Goal: Task Accomplishment & Management: Complete application form

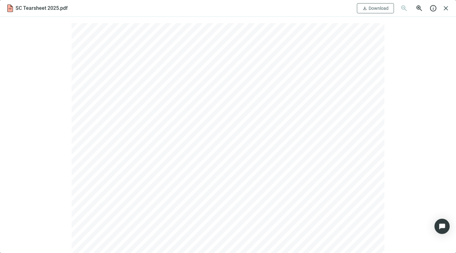
scroll to position [67, 0]
click at [445, 7] on span "close" at bounding box center [446, 8] width 8 height 8
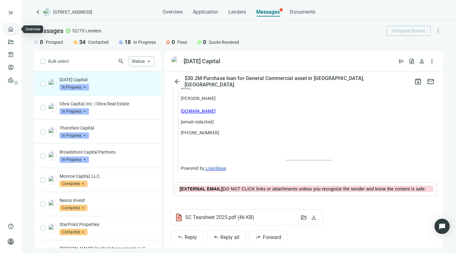
click at [16, 29] on link "Overview" at bounding box center [25, 29] width 19 height 5
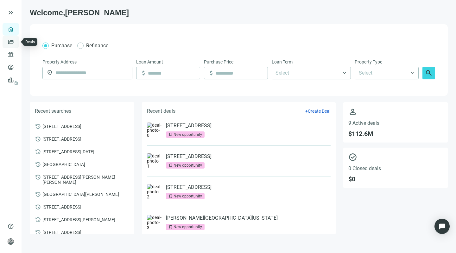
click at [16, 43] on link "Deals" at bounding box center [21, 41] width 11 height 5
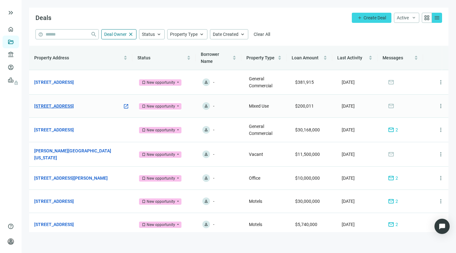
click at [69, 106] on link "[STREET_ADDRESS]" at bounding box center [54, 105] width 40 height 7
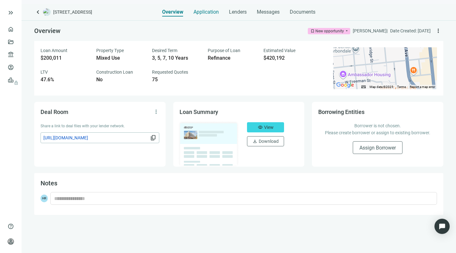
click at [202, 12] on span "Application" at bounding box center [206, 12] width 25 height 6
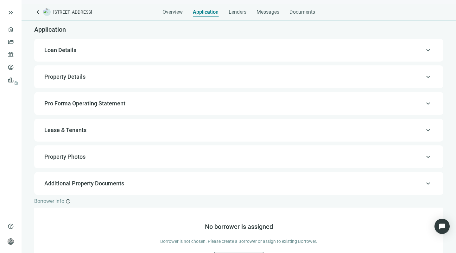
click at [60, 75] on span "Property Details" at bounding box center [64, 76] width 41 height 7
type input "*"
type input "*****"
type input "**********"
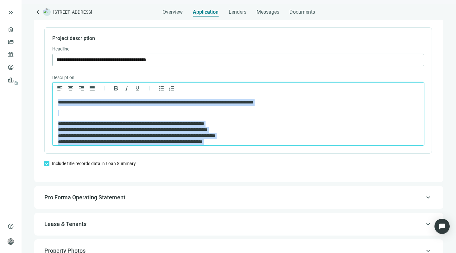
drag, startPoint x: 121, startPoint y: 115, endPoint x: 112, endPoint y: 83, distance: 33.6
click at [112, 94] on html "**********" at bounding box center [238, 221] width 371 height 254
copy body "**********"
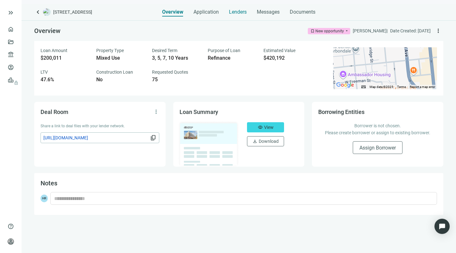
click at [235, 12] on span "Lenders" at bounding box center [238, 12] width 18 height 6
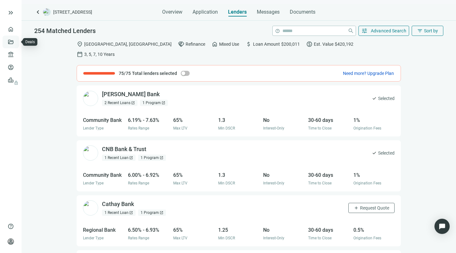
click at [16, 40] on link "Deals" at bounding box center [21, 41] width 11 height 5
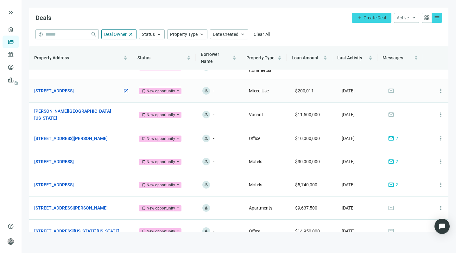
scroll to position [17, 0]
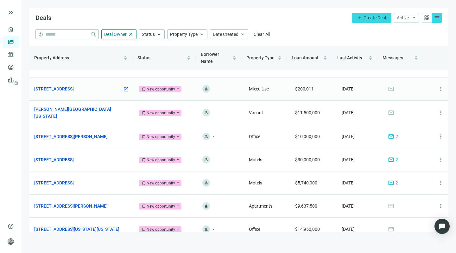
click at [74, 89] on link "[STREET_ADDRESS]" at bounding box center [54, 88] width 40 height 7
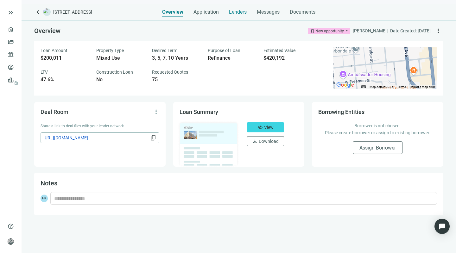
click at [239, 12] on span "Lenders" at bounding box center [238, 12] width 18 height 6
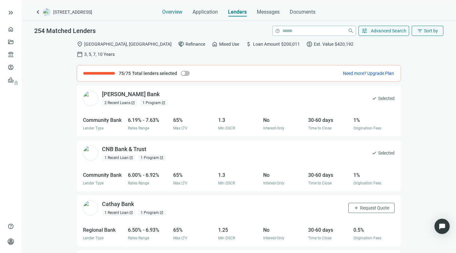
click at [172, 11] on span "Overview" at bounding box center [172, 12] width 20 height 6
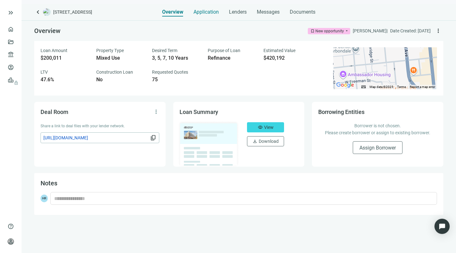
click at [198, 12] on span "Application" at bounding box center [206, 12] width 25 height 6
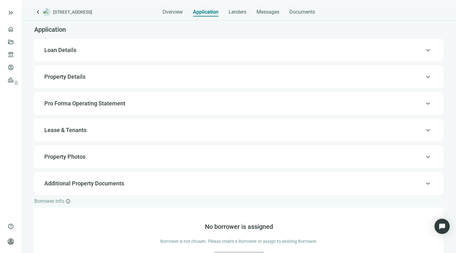
click at [66, 50] on span "Loan Details" at bounding box center [60, 50] width 32 height 7
type input "*******"
type input "****"
type input "*******"
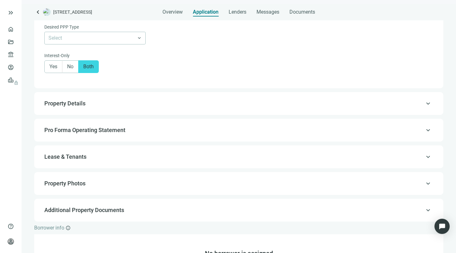
scroll to position [452, 0]
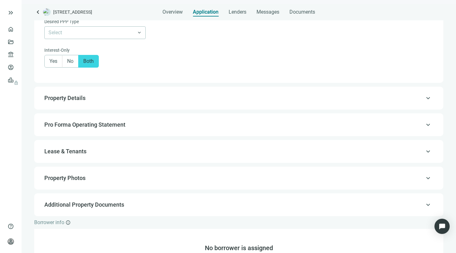
click at [98, 99] on span "Property Details" at bounding box center [238, 98] width 388 height 8
type input "*"
type input "*****"
type input "**********"
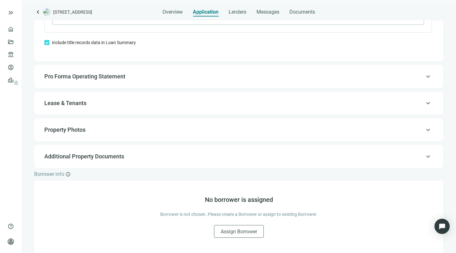
scroll to position [581, 0]
click at [80, 155] on span "Additional Property Documents" at bounding box center [84, 156] width 80 height 7
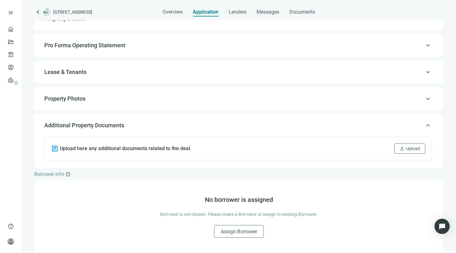
scroll to position [58, 0]
click at [400, 147] on span "upload" at bounding box center [402, 148] width 5 height 5
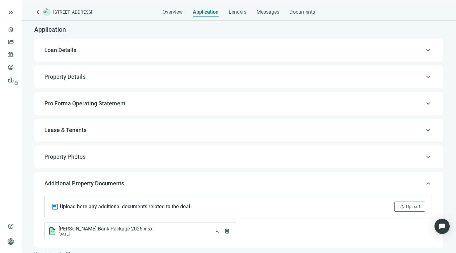
scroll to position [0, 0]
click at [234, 12] on span "Lenders" at bounding box center [238, 12] width 18 height 6
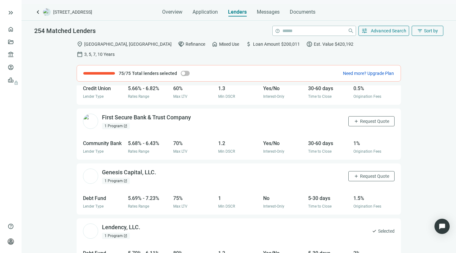
scroll to position [1455, 0]
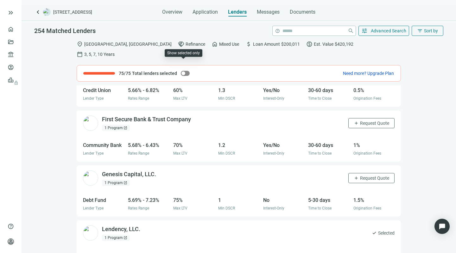
click at [186, 71] on span "button" at bounding box center [185, 73] width 9 height 5
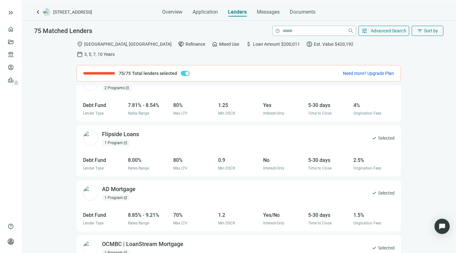
scroll to position [0, 0]
click at [378, 134] on span "Selected" at bounding box center [386, 137] width 16 height 7
click at [372, 190] on span "check" at bounding box center [374, 192] width 5 height 5
click at [181, 71] on span "button" at bounding box center [185, 73] width 9 height 5
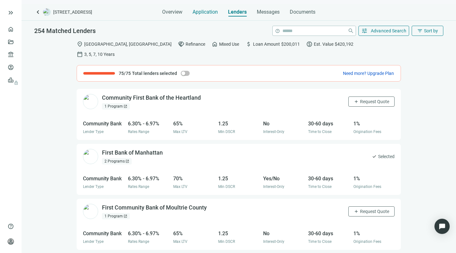
click at [204, 12] on span "Application" at bounding box center [205, 12] width 25 height 6
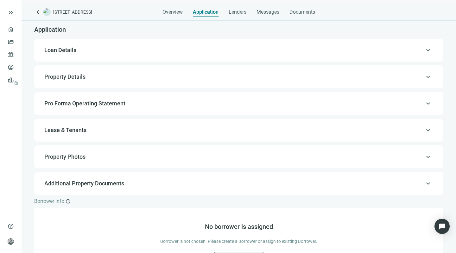
click at [67, 51] on span "Loan Details" at bounding box center [60, 50] width 32 height 7
type input "*******"
type input "****"
type input "*******"
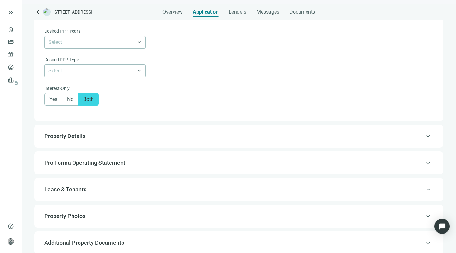
click at [67, 136] on span "Property Details" at bounding box center [64, 135] width 41 height 7
type input "*"
type input "*****"
type input "**********"
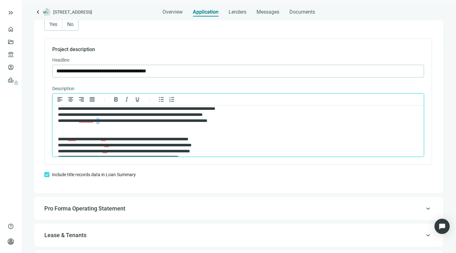
drag, startPoint x: 109, startPoint y: 120, endPoint x: 105, endPoint y: 120, distance: 3.9
click at [105, 120] on div "**********" at bounding box center [232, 121] width 348 height 6
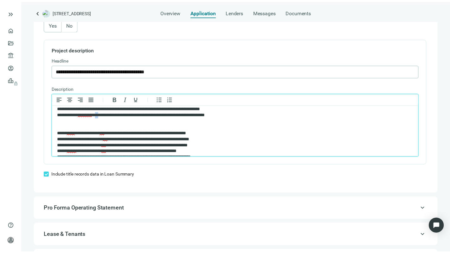
scroll to position [41, 0]
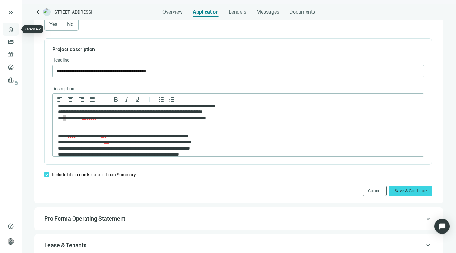
click at [16, 27] on link "Overview" at bounding box center [25, 29] width 19 height 5
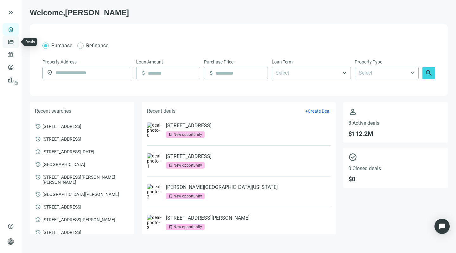
click at [16, 40] on link "Deals" at bounding box center [21, 41] width 11 height 5
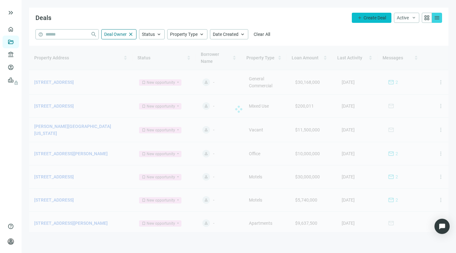
click at [369, 16] on span "Create Deal" at bounding box center [375, 17] width 22 height 5
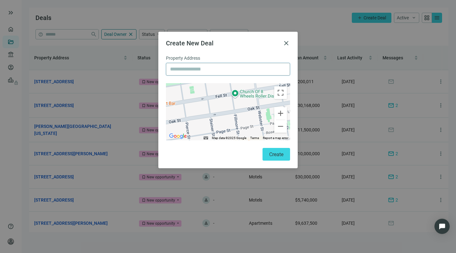
click at [186, 70] on input "text" at bounding box center [228, 69] width 116 height 12
type input "**********"
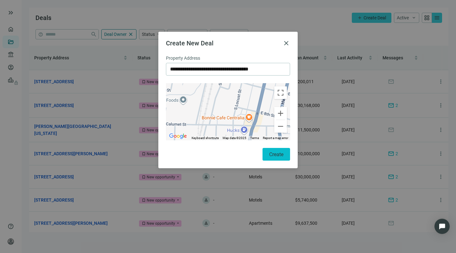
click at [272, 153] on span "Create" at bounding box center [276, 154] width 14 height 6
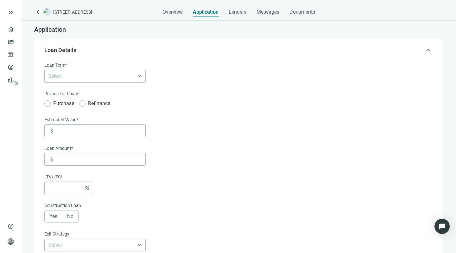
type input "*******"
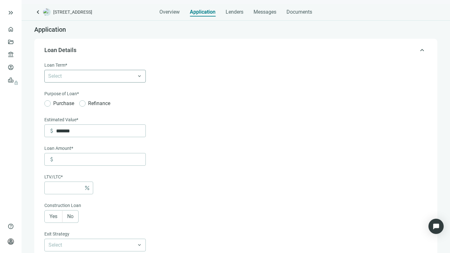
click at [99, 76] on div at bounding box center [92, 76] width 92 height 9
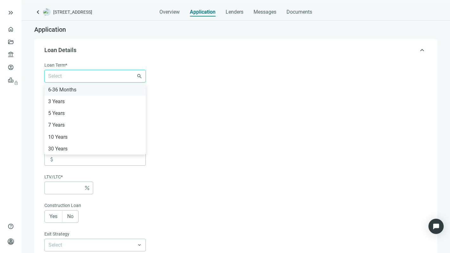
click at [69, 87] on div "6-36 Months" at bounding box center [95, 90] width 94 height 8
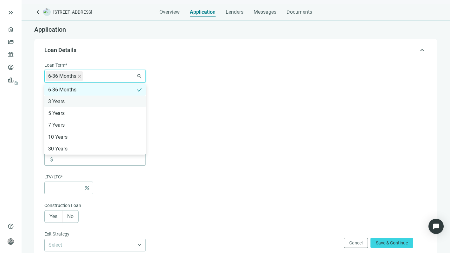
click at [55, 100] on div "3 Years" at bounding box center [95, 101] width 94 height 8
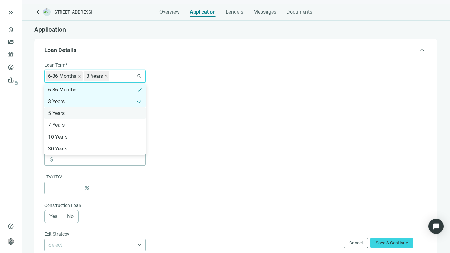
click at [52, 112] on div "5 Years" at bounding box center [95, 113] width 94 height 8
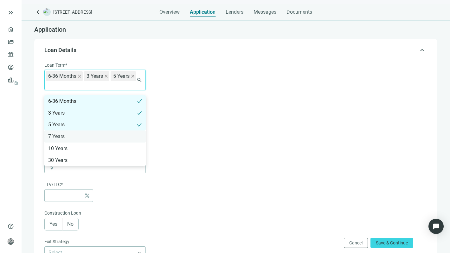
click at [53, 135] on div "7 Years" at bounding box center [95, 136] width 94 height 8
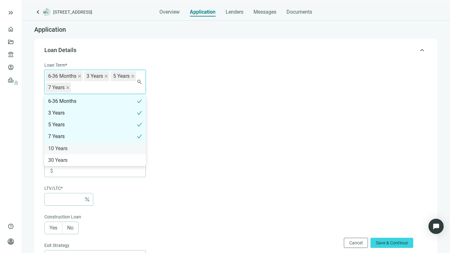
click at [53, 147] on div "10 Years" at bounding box center [95, 148] width 94 height 8
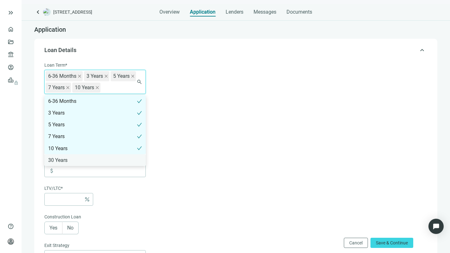
click at [52, 157] on div "30 Years" at bounding box center [95, 160] width 94 height 8
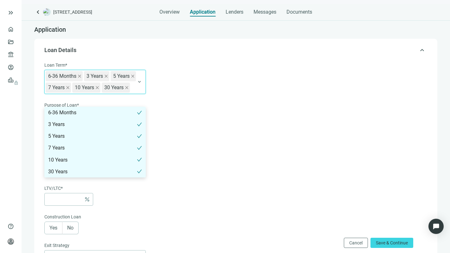
click at [164, 79] on form "Loan Term* 6-36 Months, 3 Years, 5 Years, 7 Years, 10 Years, 30 Years 6-36 Mont…" at bounding box center [235, 227] width 382 height 333
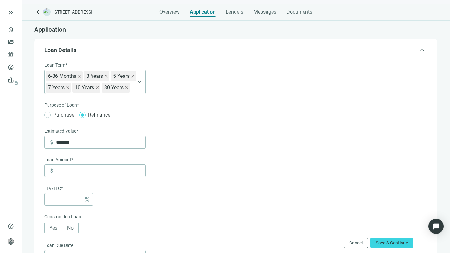
scroll to position [68, 0]
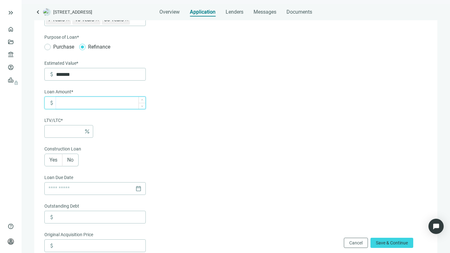
click at [68, 109] on input at bounding box center [100, 103] width 89 height 12
click at [61, 137] on input at bounding box center [64, 131] width 33 height 12
type input "******"
type input "*"
type input "*******"
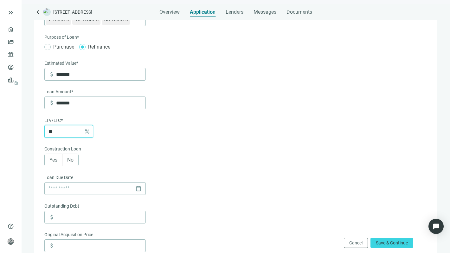
scroll to position [100, 0]
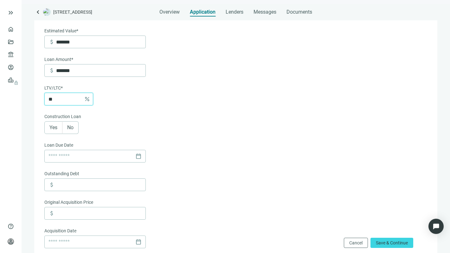
type input "**"
click at [69, 134] on label "No" at bounding box center [70, 127] width 16 height 13
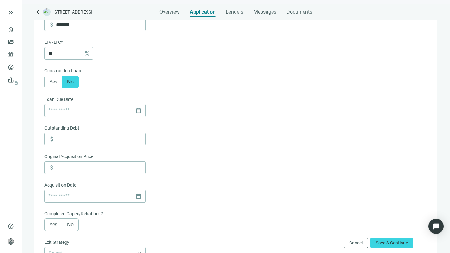
scroll to position [148, 0]
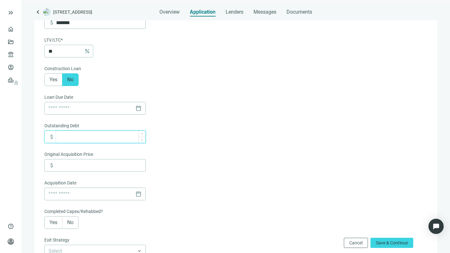
click at [61, 143] on input at bounding box center [100, 137] width 89 height 12
type input "*******"
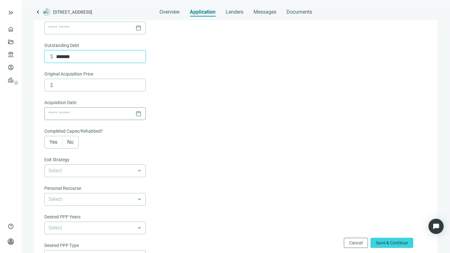
scroll to position [244, 0]
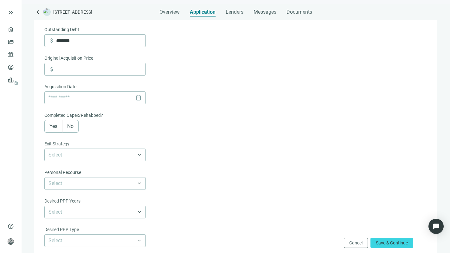
click at [53, 129] on span "Yes" at bounding box center [53, 126] width 8 height 6
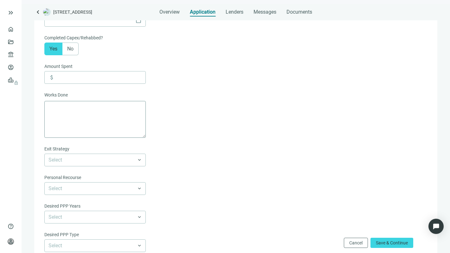
scroll to position [287, 0]
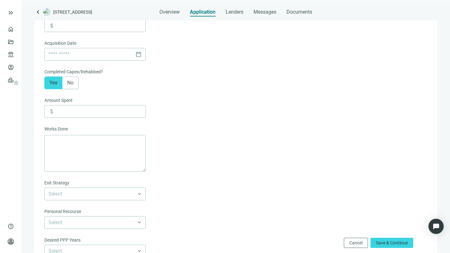
click at [71, 86] on span "No" at bounding box center [70, 83] width 6 height 6
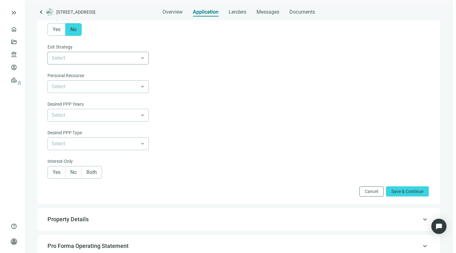
scroll to position [352, 0]
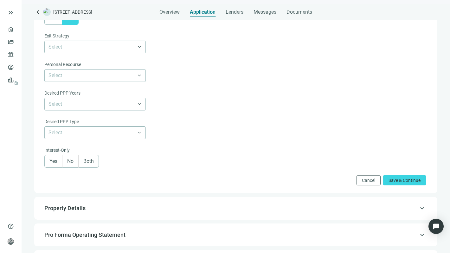
click at [90, 164] on span "Both" at bounding box center [88, 161] width 10 height 6
click at [389, 183] on span "Save & Continue" at bounding box center [405, 179] width 32 height 5
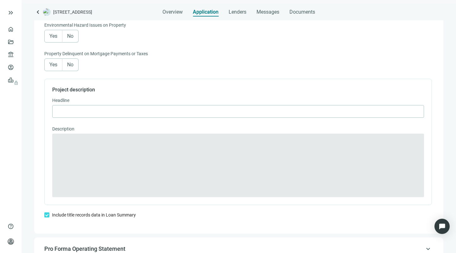
type input "******"
type input "****"
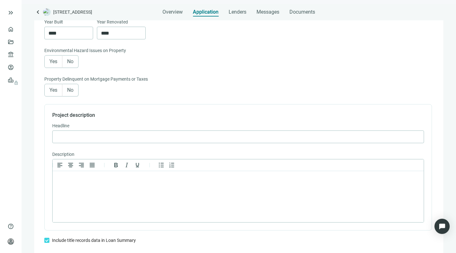
scroll to position [332, 0]
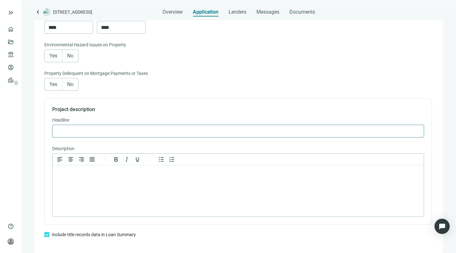
click at [65, 131] on input "text" at bounding box center [238, 131] width 364 height 12
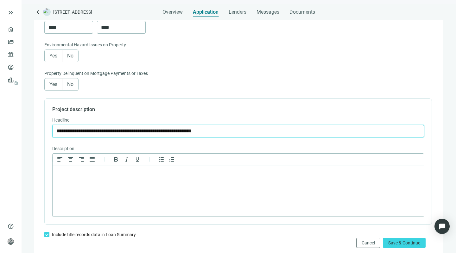
drag, startPoint x: 248, startPoint y: 131, endPoint x: 61, endPoint y: 127, distance: 187.3
click at [61, 127] on input "**********" at bounding box center [238, 131] width 364 height 12
type input "**********"
click at [60, 174] on p "Rich Text Area. Press ALT-0 for help." at bounding box center [238, 173] width 361 height 6
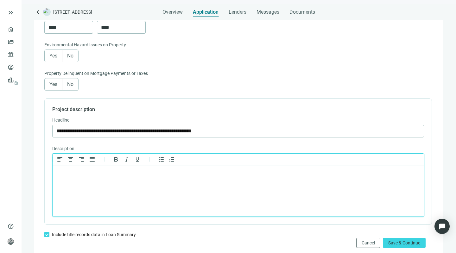
paste body "Rich Text Area. Press ALT-0 for help."
drag, startPoint x: 243, startPoint y: 173, endPoint x: 54, endPoint y: 172, distance: 188.9
click at [54, 172] on html "**********" at bounding box center [238, 173] width 371 height 16
copy p "**********"
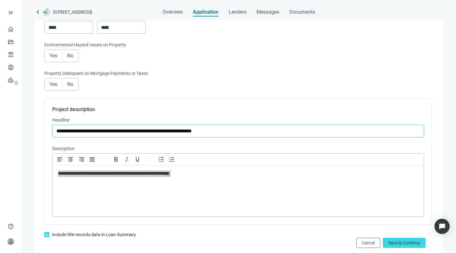
click at [251, 131] on input "**********" at bounding box center [238, 131] width 364 height 12
drag, startPoint x: 251, startPoint y: 131, endPoint x: 43, endPoint y: 136, distance: 208.6
click at [43, 136] on div "**********" at bounding box center [239, 5] width 397 height 507
drag, startPoint x: 248, startPoint y: 131, endPoint x: 54, endPoint y: 127, distance: 194.6
click at [54, 127] on span "**********" at bounding box center [238, 131] width 372 height 13
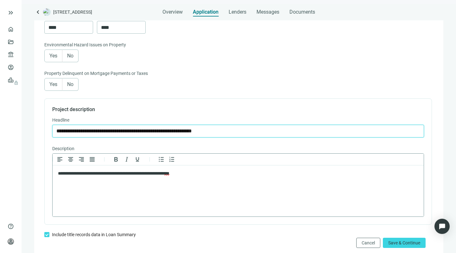
click at [84, 181] on html "**********" at bounding box center [238, 173] width 371 height 16
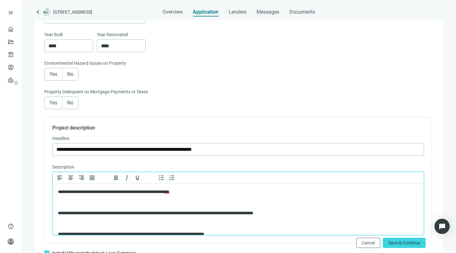
scroll to position [313, 0]
click at [260, 149] on input "**********" at bounding box center [238, 150] width 364 height 12
type input "**********"
click at [244, 191] on p "**********" at bounding box center [232, 192] width 348 height 6
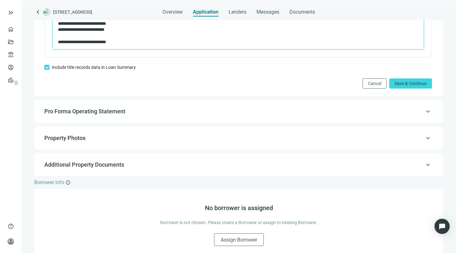
scroll to position [505, 0]
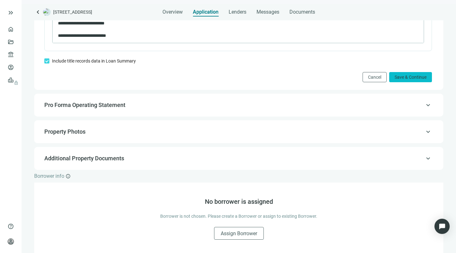
click at [405, 78] on span "Save & Continue" at bounding box center [411, 76] width 32 height 5
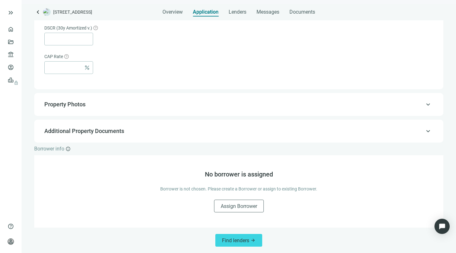
scroll to position [412, 0]
click at [104, 131] on span "Additional Property Documents" at bounding box center [84, 130] width 80 height 7
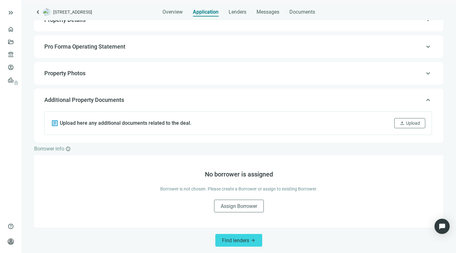
scroll to position [57, 0]
click at [405, 120] on button "upload Upload" at bounding box center [410, 123] width 31 height 10
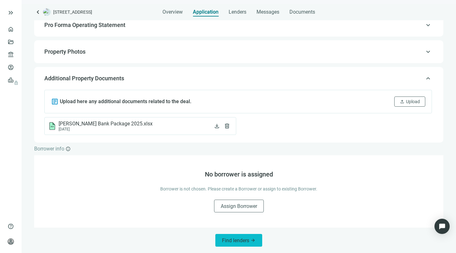
scroll to position [78, 0]
click at [224, 239] on span "Find lenders" at bounding box center [235, 240] width 27 height 6
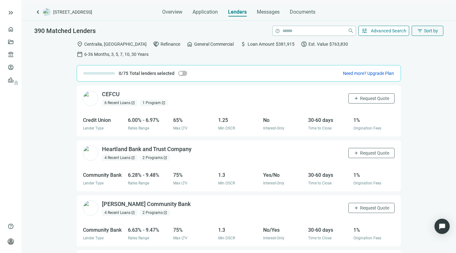
click at [387, 30] on span "Advanced Search" at bounding box center [389, 30] width 36 height 5
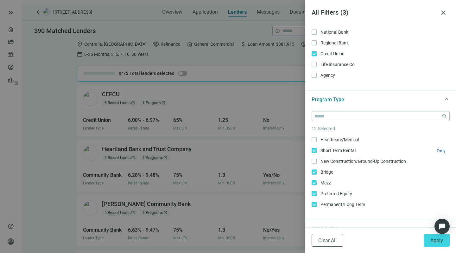
scroll to position [34, 0]
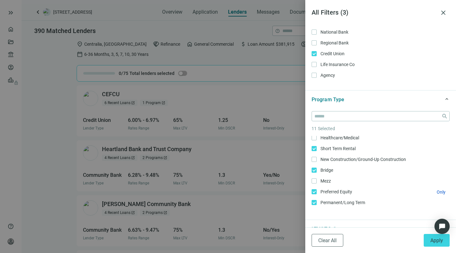
click at [314, 189] on label "Preferred Equity Only" at bounding box center [381, 191] width 138 height 7
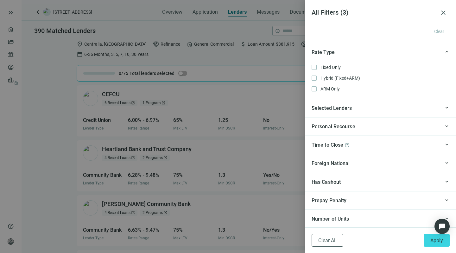
scroll to position [0, 0]
click at [437, 241] on span "Apply" at bounding box center [437, 240] width 13 height 6
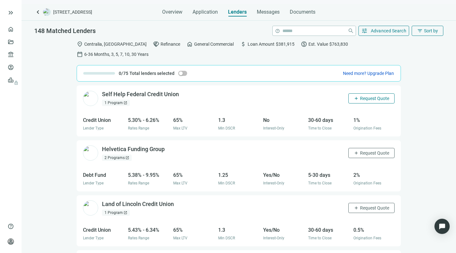
click at [361, 93] on button "add Request Quote" at bounding box center [372, 98] width 46 height 10
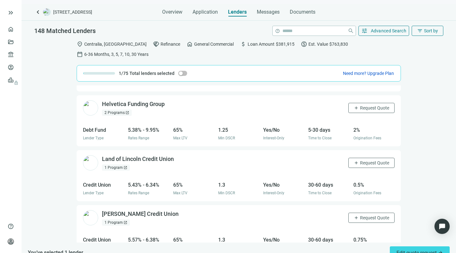
scroll to position [60, 0]
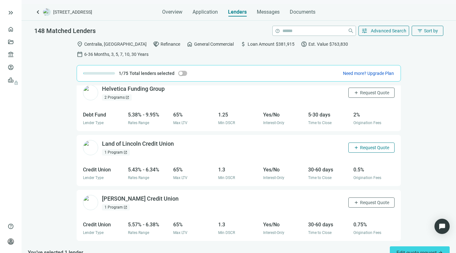
click at [360, 145] on span "Request Quote" at bounding box center [374, 147] width 29 height 5
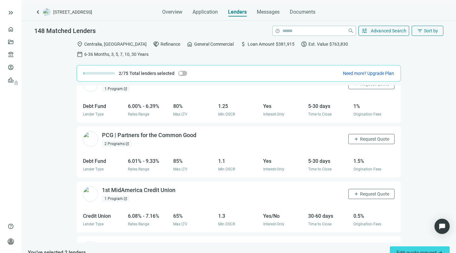
scroll to position [565, 0]
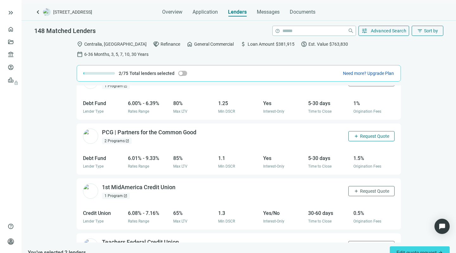
click at [360, 133] on span "Request Quote" at bounding box center [374, 135] width 29 height 5
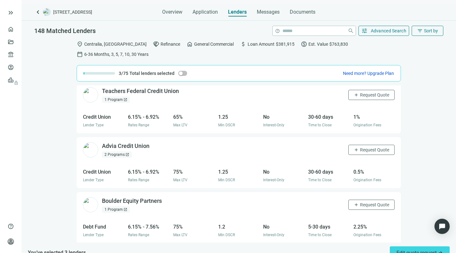
scroll to position [718, 0]
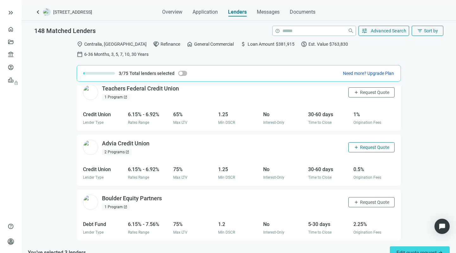
click at [360, 145] on span "Request Quote" at bounding box center [374, 147] width 29 height 5
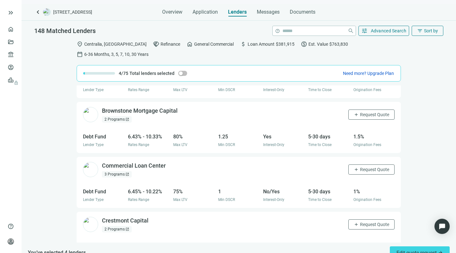
scroll to position [1519, 0]
click at [360, 112] on span "Request Quote" at bounding box center [374, 114] width 29 height 5
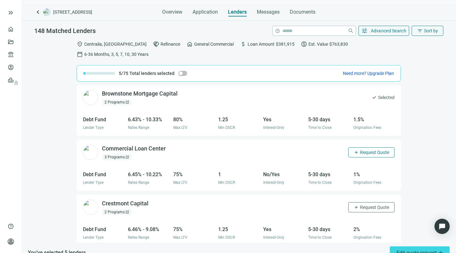
click at [361, 150] on span "Request Quote" at bounding box center [374, 152] width 29 height 5
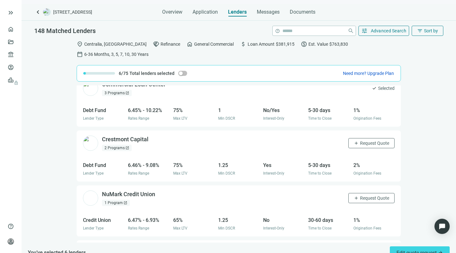
scroll to position [1601, 0]
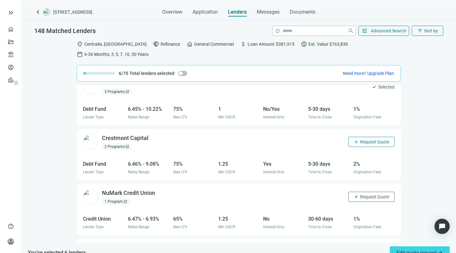
click at [360, 139] on span "Request Quote" at bounding box center [374, 141] width 29 height 5
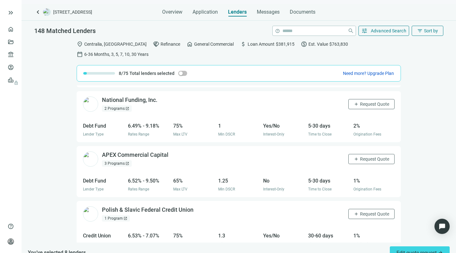
scroll to position [1811, 0]
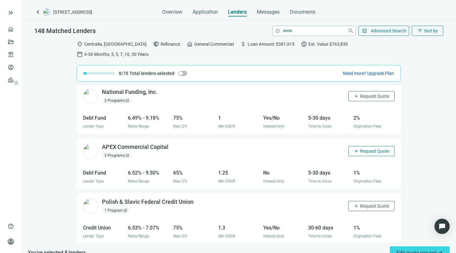
click at [360, 148] on span "Request Quote" at bounding box center [374, 150] width 29 height 5
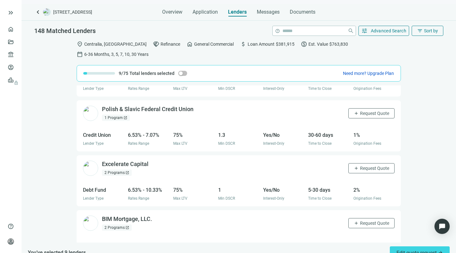
scroll to position [1915, 0]
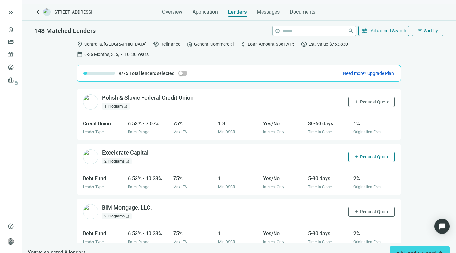
click at [360, 154] on span "Request Quote" at bounding box center [374, 156] width 29 height 5
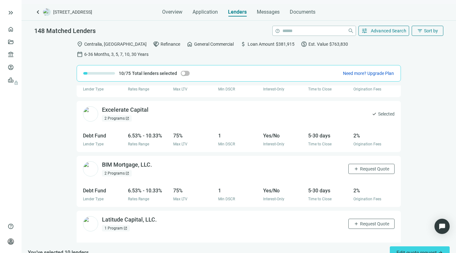
scroll to position [1964, 0]
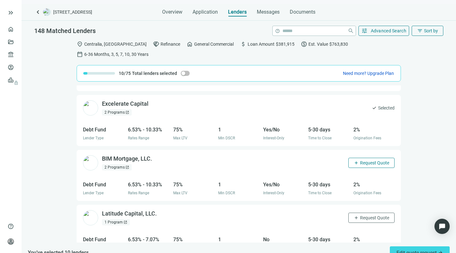
click at [363, 160] on span "Request Quote" at bounding box center [374, 162] width 29 height 5
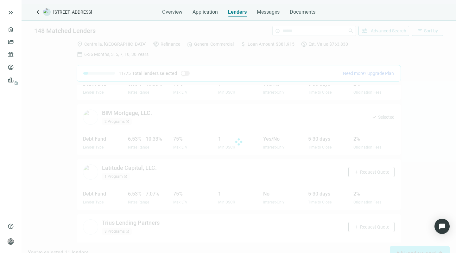
scroll to position [2011, 0]
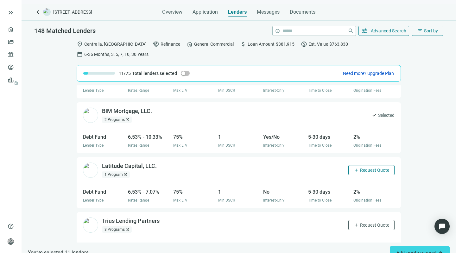
click at [361, 165] on button "add Request Quote" at bounding box center [372, 170] width 46 height 10
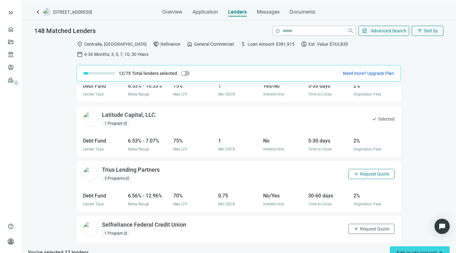
click at [360, 171] on span "Request Quote" at bounding box center [374, 173] width 29 height 5
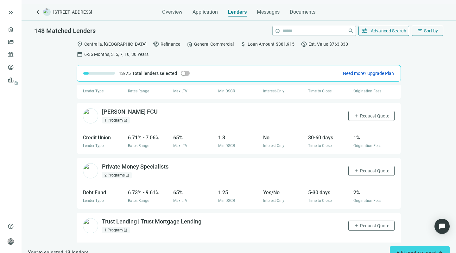
scroll to position [2285, 0]
click at [354, 168] on span "add" at bounding box center [356, 170] width 5 height 5
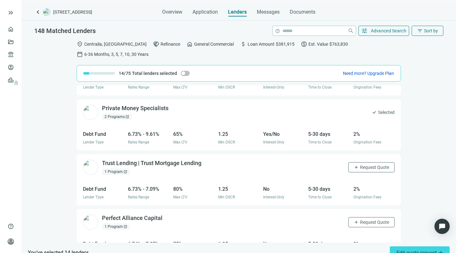
scroll to position [2349, 0]
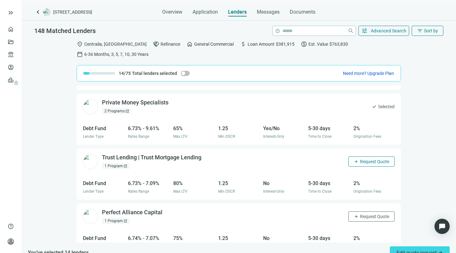
click at [360, 159] on span "Request Quote" at bounding box center [374, 161] width 29 height 5
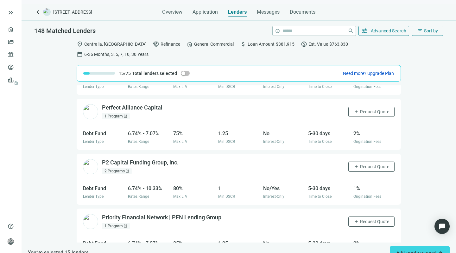
scroll to position [2457, 0]
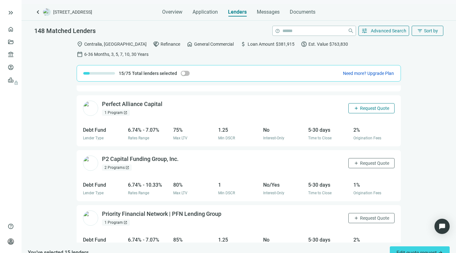
click at [360, 106] on span "Request Quote" at bounding box center [374, 108] width 29 height 5
click at [360, 160] on span "Request Quote" at bounding box center [374, 162] width 29 height 5
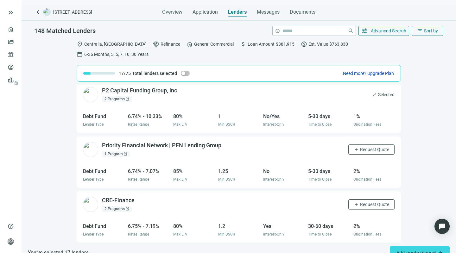
scroll to position [2529, 0]
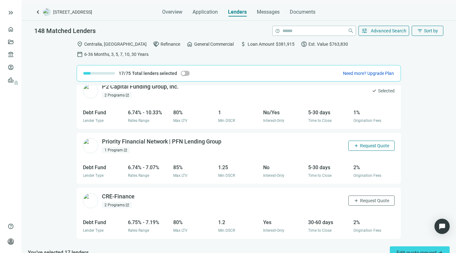
click at [360, 143] on span "Request Quote" at bounding box center [374, 145] width 29 height 5
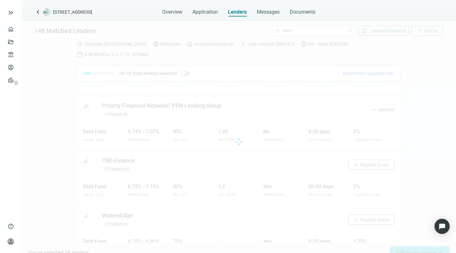
scroll to position [2565, 0]
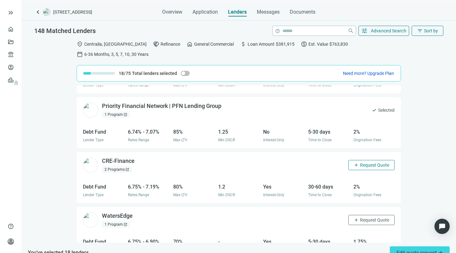
click at [360, 162] on span "Request Quote" at bounding box center [374, 164] width 29 height 5
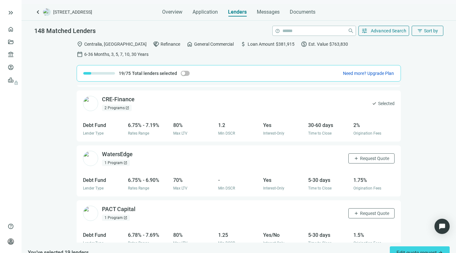
scroll to position [2632, 0]
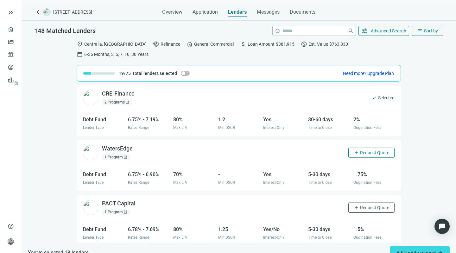
click at [360, 150] on span "Request Quote" at bounding box center [374, 152] width 29 height 5
click at [360, 205] on span "Request Quote" at bounding box center [374, 207] width 29 height 5
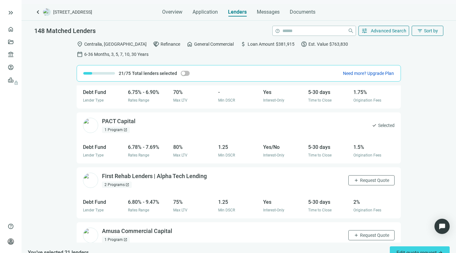
scroll to position [2719, 0]
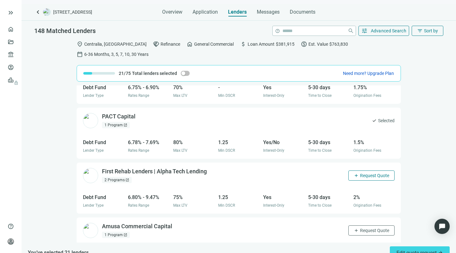
click at [360, 173] on span "Request Quote" at bounding box center [374, 175] width 29 height 5
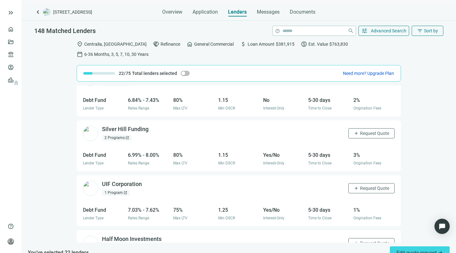
scroll to position [2876, 0]
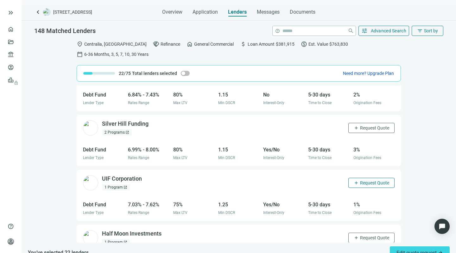
click at [355, 177] on button "add Request Quote" at bounding box center [372, 182] width 46 height 10
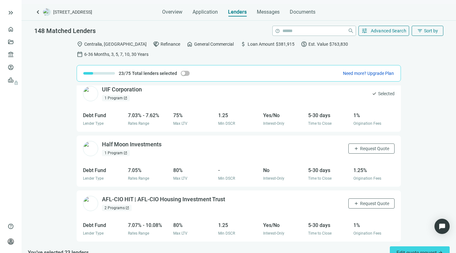
scroll to position [2967, 0]
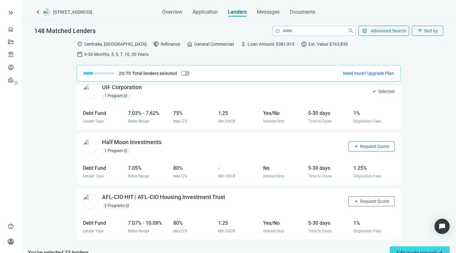
click at [360, 144] on span "Request Quote" at bounding box center [374, 146] width 29 height 5
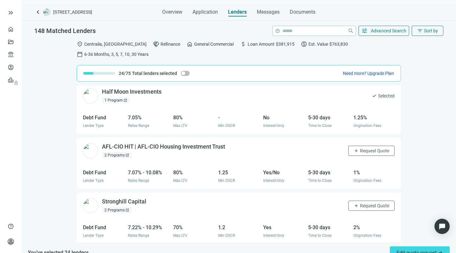
scroll to position [3022, 0]
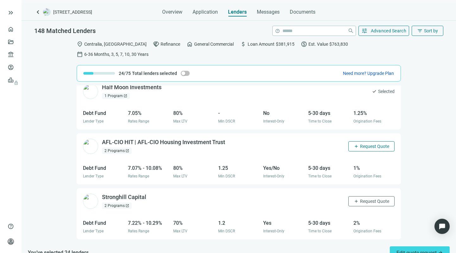
click at [365, 144] on span "Request Quote" at bounding box center [374, 146] width 29 height 5
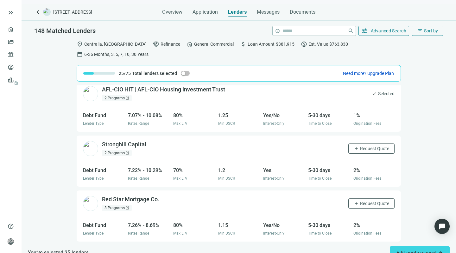
scroll to position [3075, 0]
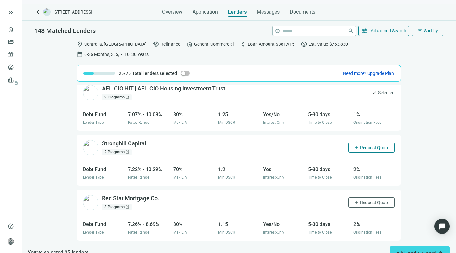
click at [366, 145] on span "Request Quote" at bounding box center [374, 147] width 29 height 5
click at [360, 200] on span "Request Quote" at bounding box center [374, 202] width 29 height 5
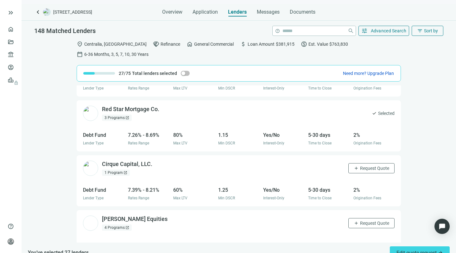
scroll to position [3166, 0]
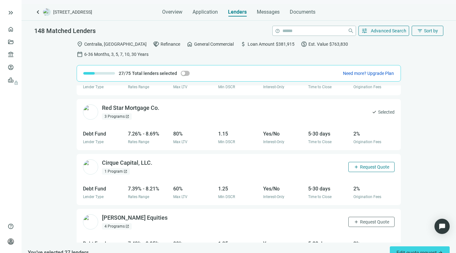
click at [360, 164] on span "Request Quote" at bounding box center [374, 166] width 29 height 5
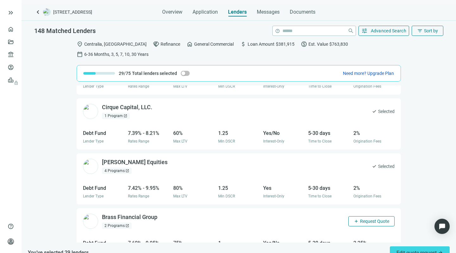
click at [354, 218] on span "add" at bounding box center [356, 220] width 5 height 5
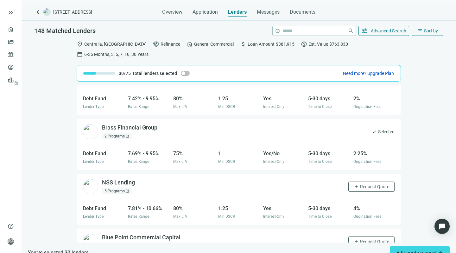
scroll to position [3335, 0]
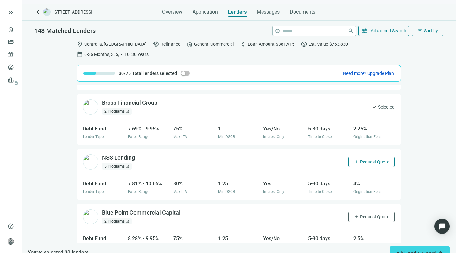
click at [354, 157] on button "add Request Quote" at bounding box center [372, 162] width 46 height 10
click at [360, 214] on span "Request Quote" at bounding box center [374, 216] width 29 height 5
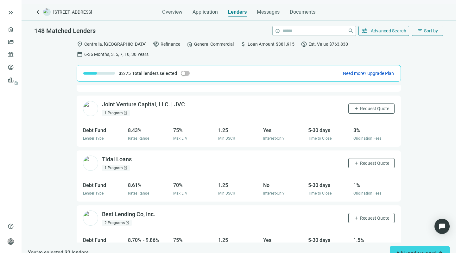
scroll to position [3499, 0]
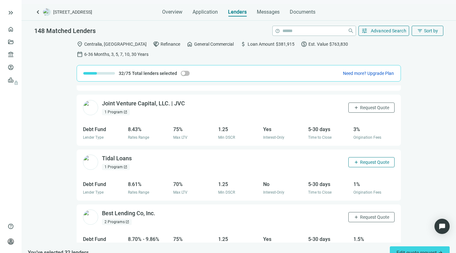
click at [360, 159] on span "Request Quote" at bounding box center [374, 161] width 29 height 5
click at [360, 214] on span "Request Quote" at bounding box center [374, 216] width 29 height 5
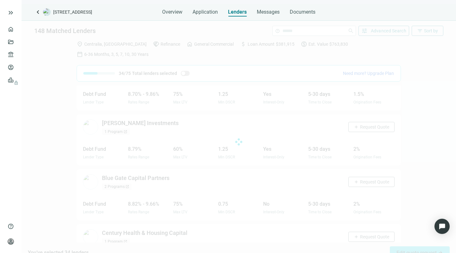
scroll to position [3645, 0]
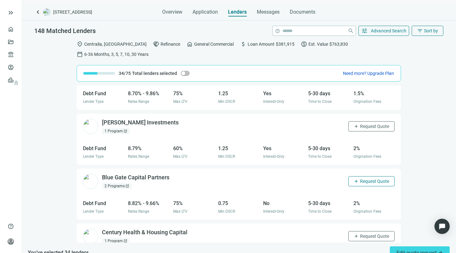
click at [361, 178] on span "Request Quote" at bounding box center [374, 180] width 29 height 5
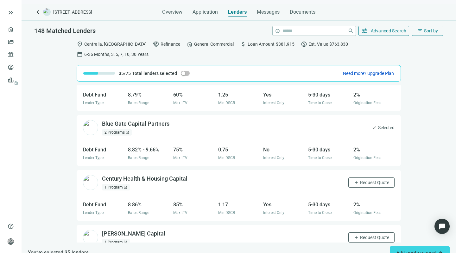
scroll to position [3699, 0]
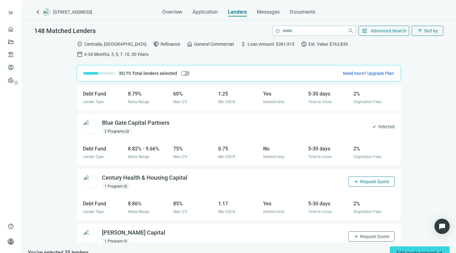
click at [360, 179] on span "Request Quote" at bounding box center [374, 181] width 29 height 5
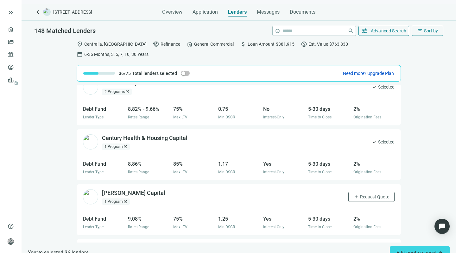
scroll to position [3742, 0]
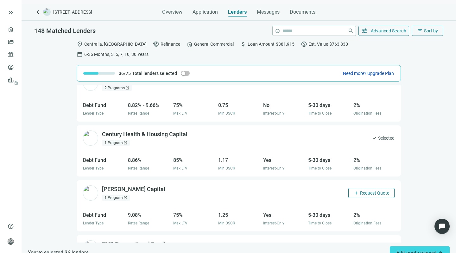
click at [360, 190] on span "Request Quote" at bounding box center [374, 192] width 29 height 5
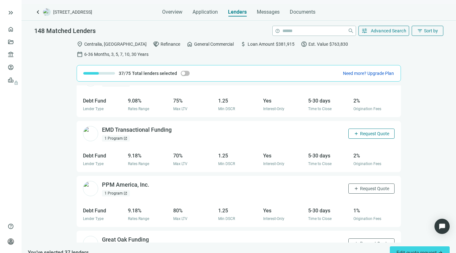
scroll to position [3865, 0]
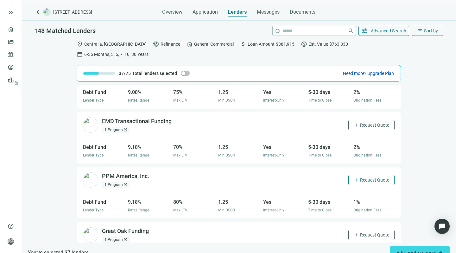
click at [360, 177] on span "Request Quote" at bounding box center [374, 179] width 29 height 5
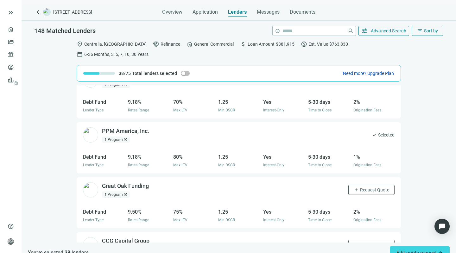
scroll to position [3912, 0]
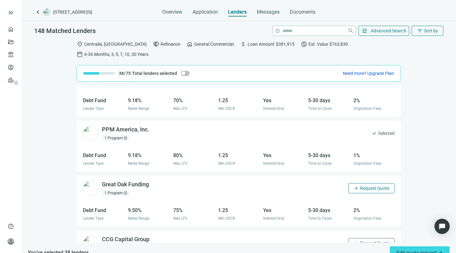
click at [360, 185] on span "Request Quote" at bounding box center [374, 187] width 29 height 5
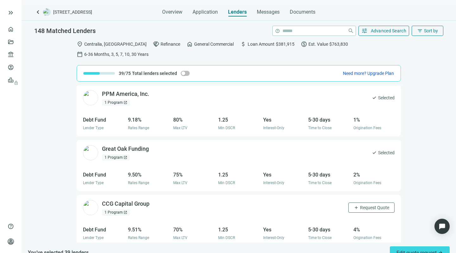
scroll to position [3953, 0]
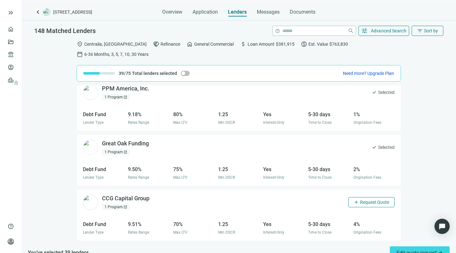
click at [360, 199] on span "Request Quote" at bounding box center [374, 201] width 29 height 5
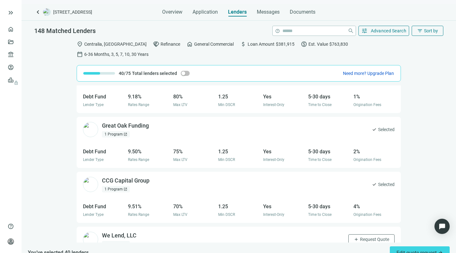
scroll to position [4006, 0]
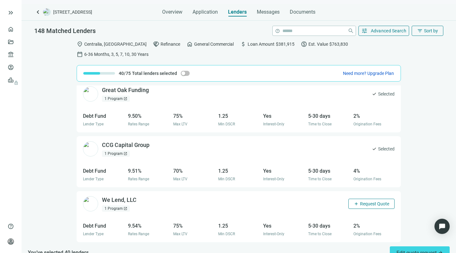
click at [360, 201] on span "Request Quote" at bounding box center [374, 203] width 29 height 5
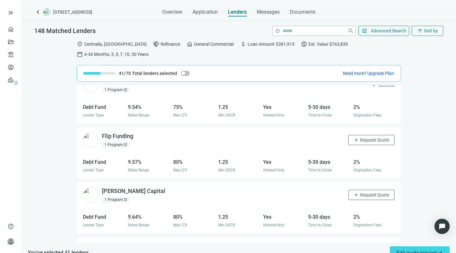
scroll to position [4125, 0]
click at [360, 191] on span "Request Quote" at bounding box center [374, 193] width 29 height 5
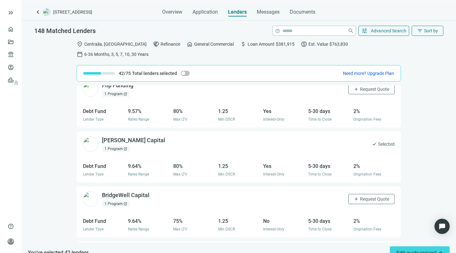
scroll to position [4180, 0]
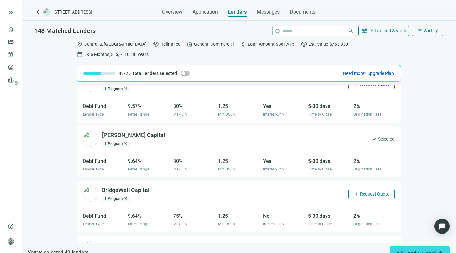
click at [360, 191] on span "Request Quote" at bounding box center [374, 193] width 29 height 5
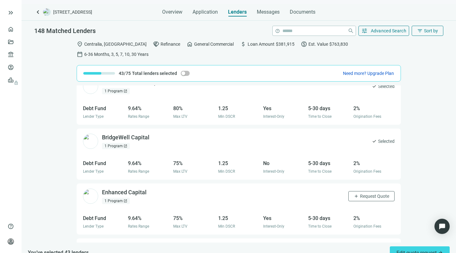
scroll to position [4237, 0]
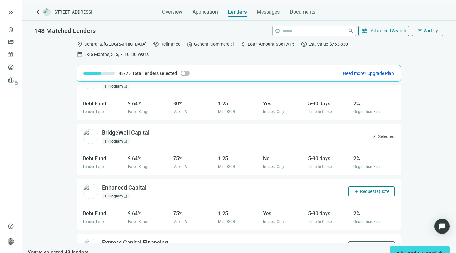
click at [360, 189] on span "Request Quote" at bounding box center [374, 191] width 29 height 5
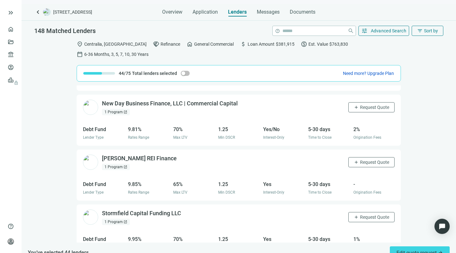
scroll to position [4435, 0]
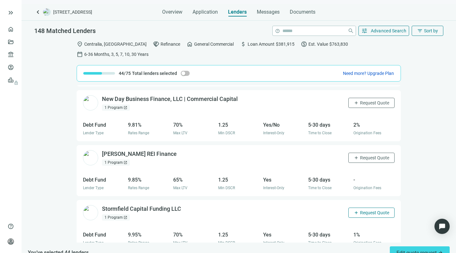
click at [367, 210] on span "Request Quote" at bounding box center [374, 212] width 29 height 5
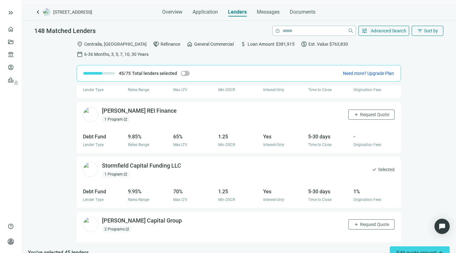
scroll to position [4481, 0]
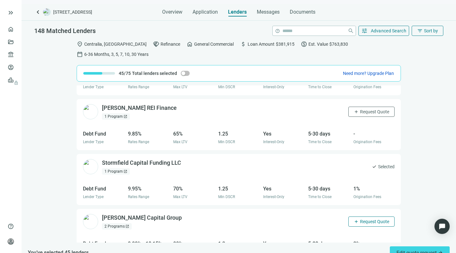
click at [353, 216] on button "add Request Quote" at bounding box center [372, 221] width 46 height 10
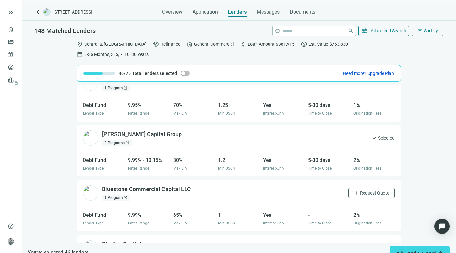
scroll to position [4573, 0]
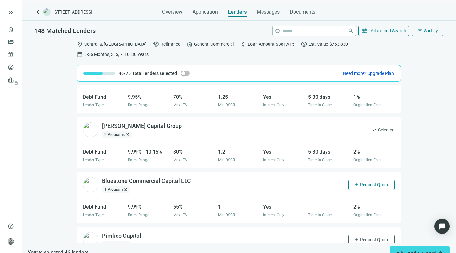
click at [363, 182] on span "Request Quote" at bounding box center [374, 184] width 29 height 5
click at [352, 234] on button "add Request Quote" at bounding box center [372, 239] width 46 height 10
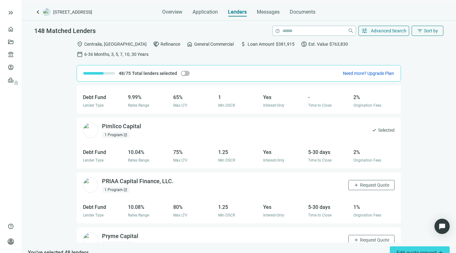
scroll to position [4683, 0]
click at [360, 182] on span "Request Quote" at bounding box center [374, 184] width 29 height 5
click at [359, 234] on button "add Request Quote" at bounding box center [372, 239] width 46 height 10
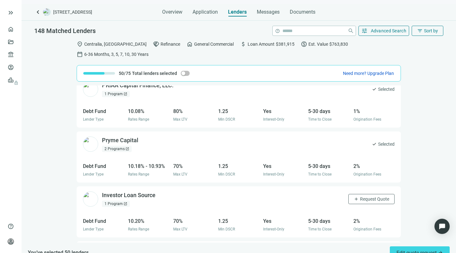
scroll to position [4783, 0]
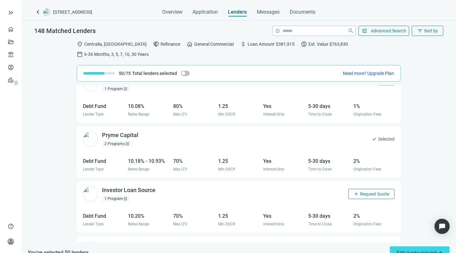
click at [360, 191] on span "Request Quote" at bounding box center [374, 193] width 29 height 5
click at [353, 243] on button "add Request Quote" at bounding box center [372, 248] width 46 height 10
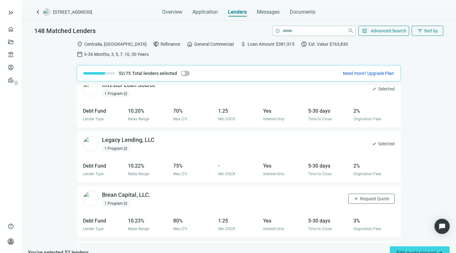
scroll to position [4891, 0]
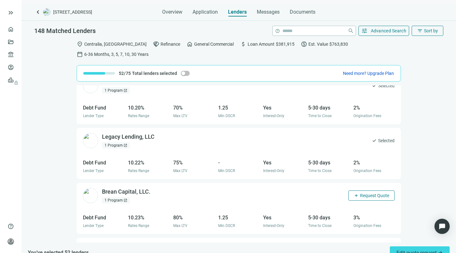
click at [369, 193] on span "Request Quote" at bounding box center [374, 195] width 29 height 5
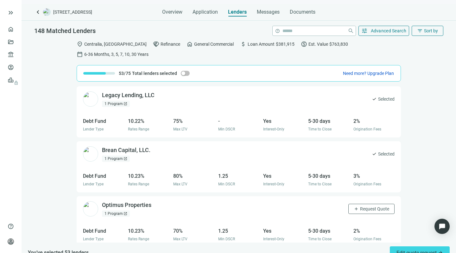
scroll to position [4944, 0]
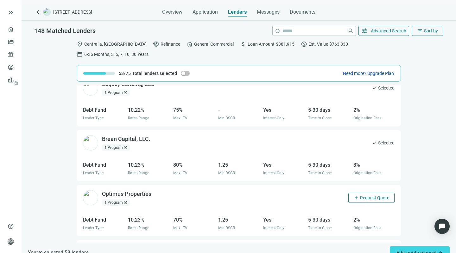
click at [360, 192] on button "add Request Quote" at bounding box center [372, 197] width 46 height 10
click at [360, 250] on span "Request Quote" at bounding box center [374, 252] width 29 height 5
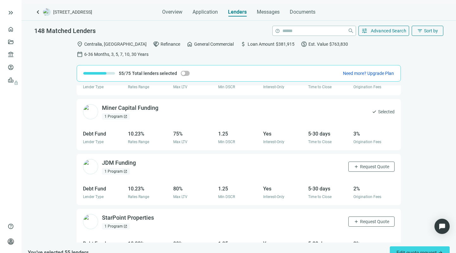
scroll to position [5084, 0]
click at [360, 164] on span "Request Quote" at bounding box center [374, 166] width 29 height 5
click at [360, 219] on span "Request Quote" at bounding box center [374, 221] width 29 height 5
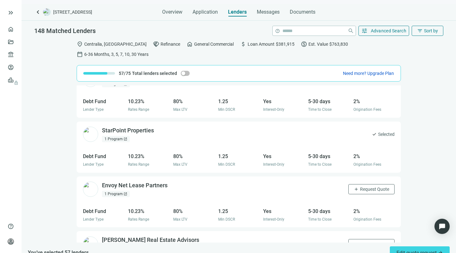
scroll to position [5172, 0]
click at [358, 183] on button "add Request Quote" at bounding box center [372, 188] width 46 height 10
click at [359, 238] on button "add Request Quote" at bounding box center [372, 243] width 46 height 10
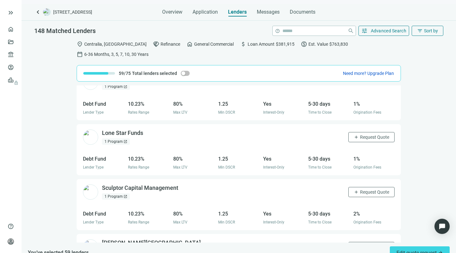
scroll to position [5338, 0]
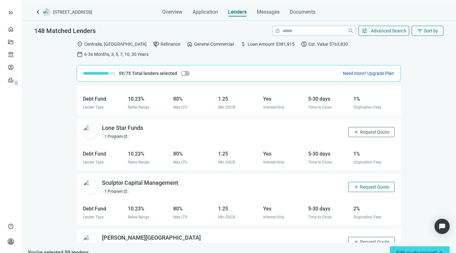
click at [360, 184] on span "Request Quote" at bounding box center [374, 186] width 29 height 5
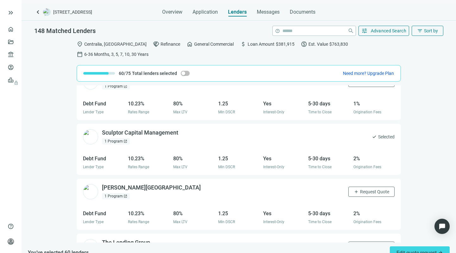
scroll to position [5389, 0]
click at [360, 189] on span "Request Quote" at bounding box center [374, 191] width 29 height 5
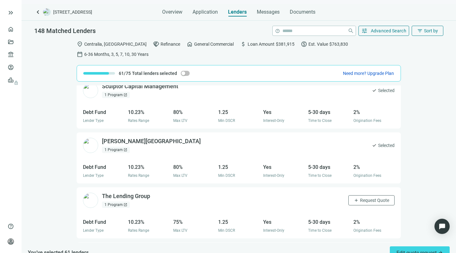
scroll to position [5437, 0]
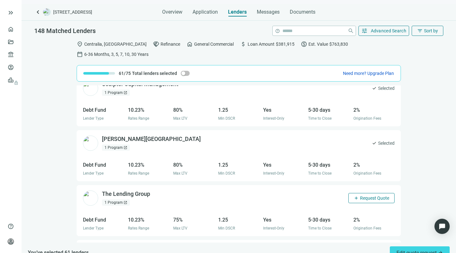
click at [360, 193] on button "add Request Quote" at bounding box center [372, 198] width 46 height 10
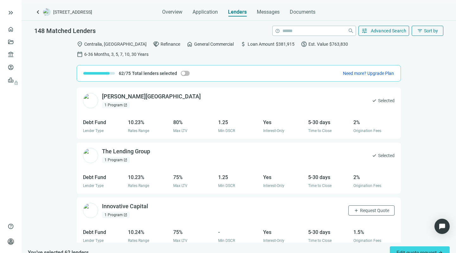
scroll to position [5494, 0]
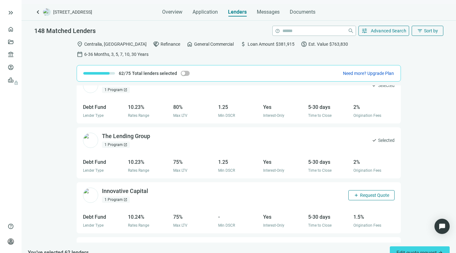
click at [360, 192] on span "Request Quote" at bounding box center [374, 194] width 29 height 5
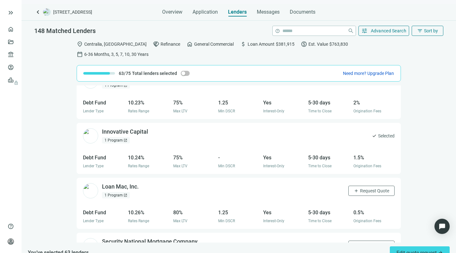
scroll to position [5560, 0]
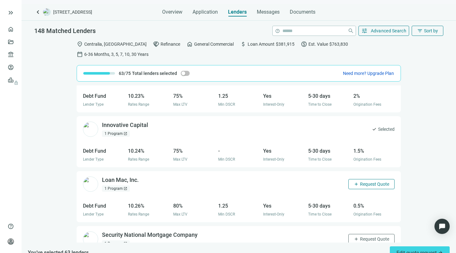
click at [360, 181] on span "Request Quote" at bounding box center [374, 183] width 29 height 5
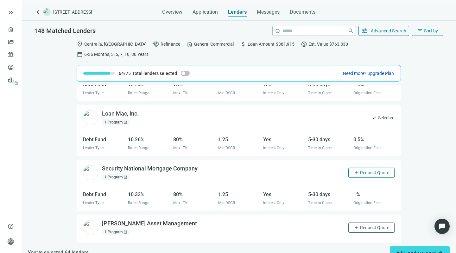
scroll to position [5628, 0]
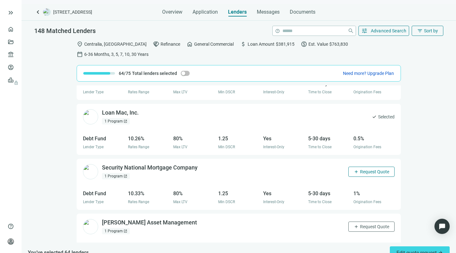
click at [360, 169] on span "Request Quote" at bounding box center [374, 171] width 29 height 5
click at [360, 224] on span "Request Quote" at bounding box center [374, 226] width 29 height 5
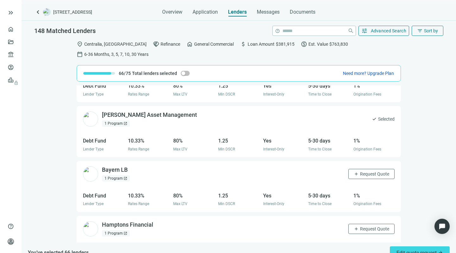
scroll to position [5738, 0]
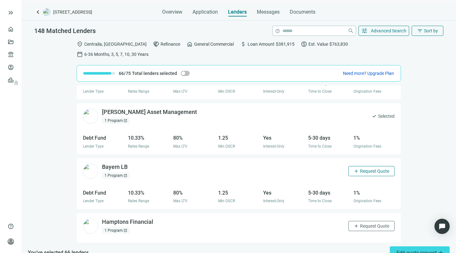
click at [360, 168] on span "Request Quote" at bounding box center [374, 170] width 29 height 5
click at [356, 221] on button "add Request Quote" at bounding box center [372, 226] width 46 height 10
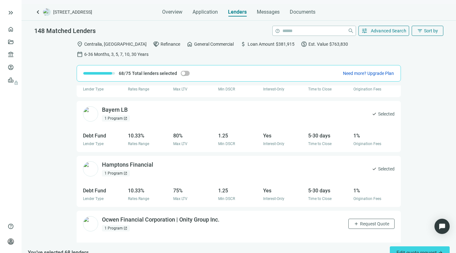
scroll to position [5796, 0]
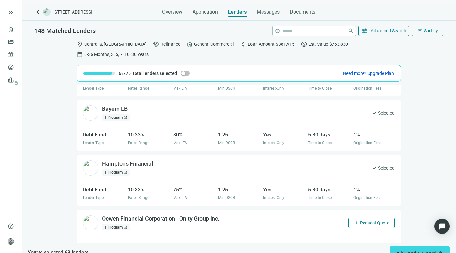
click at [362, 220] on span "Request Quote" at bounding box center [374, 222] width 29 height 5
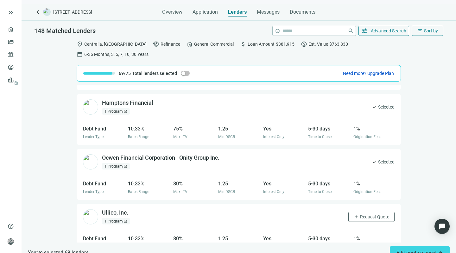
scroll to position [5865, 0]
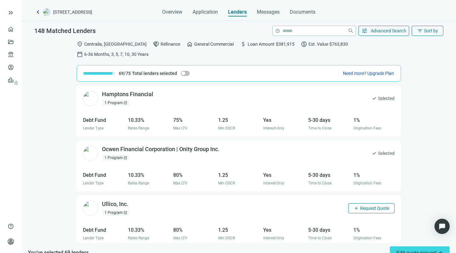
click at [360, 205] on span "Request Quote" at bounding box center [374, 207] width 29 height 5
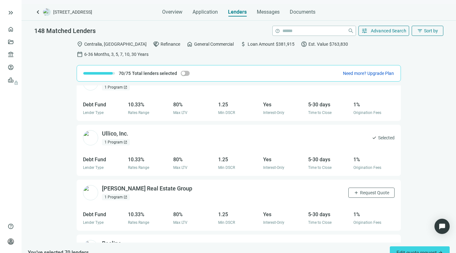
scroll to position [5936, 0]
click at [360, 189] on span "Request Quote" at bounding box center [374, 191] width 29 height 5
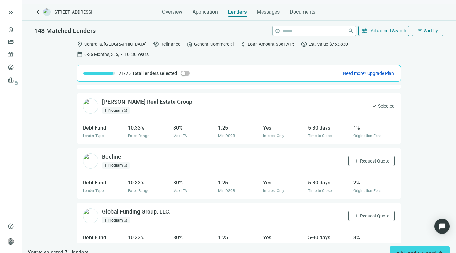
scroll to position [6026, 0]
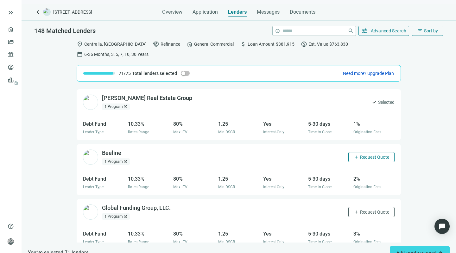
click at [360, 154] on span "Request Quote" at bounding box center [374, 156] width 29 height 5
click at [365, 207] on button "add Request Quote" at bounding box center [372, 212] width 46 height 10
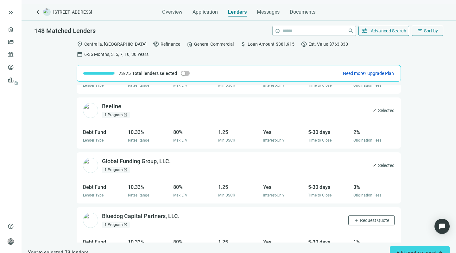
scroll to position [6086, 0]
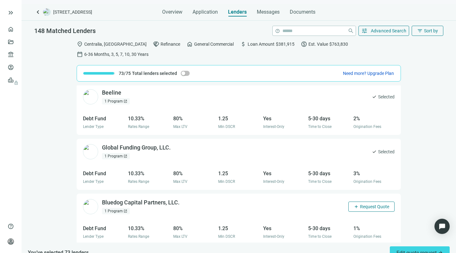
click at [360, 204] on span "Request Quote" at bounding box center [374, 206] width 29 height 5
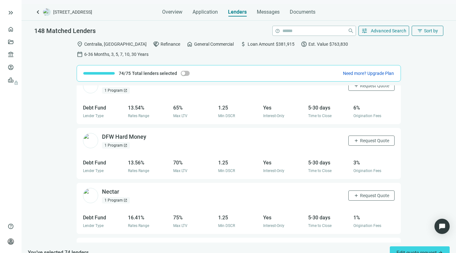
scroll to position [0, 0]
click at [407, 249] on span "Edit quote request arrow_forward" at bounding box center [420, 252] width 47 height 6
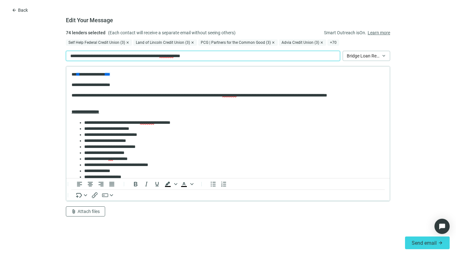
click at [222, 56] on div "**********" at bounding box center [203, 56] width 274 height 10
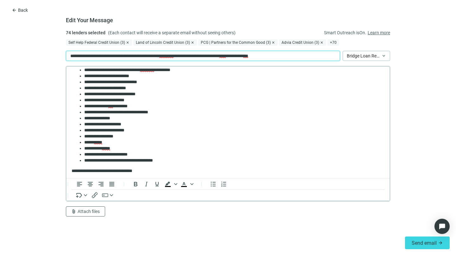
scroll to position [53, 0]
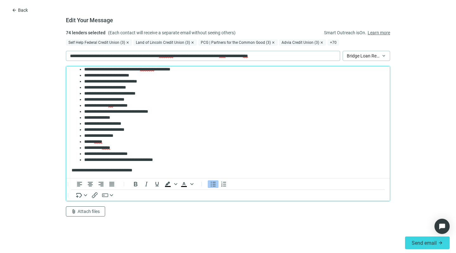
click at [125, 146] on li "**********" at bounding box center [231, 148] width 294 height 6
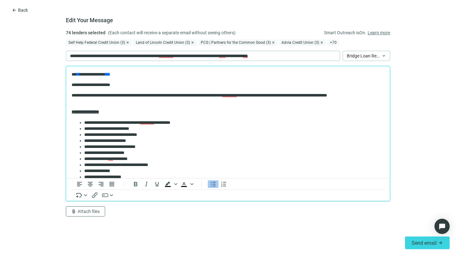
scroll to position [0, 0]
click at [81, 210] on span "Attach files" at bounding box center [89, 211] width 22 height 5
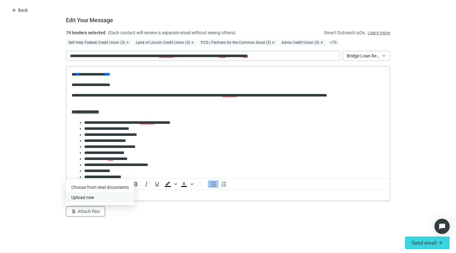
click at [82, 197] on span "Upload new" at bounding box center [82, 197] width 23 height 5
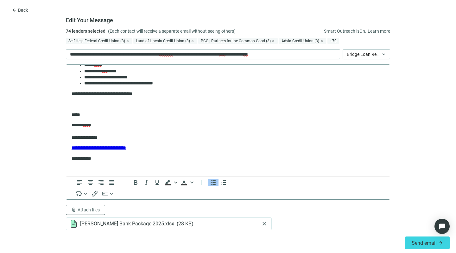
scroll to position [2, 0]
click at [413, 241] on span "Send email" at bounding box center [424, 243] width 25 height 6
